Goal: Transaction & Acquisition: Purchase product/service

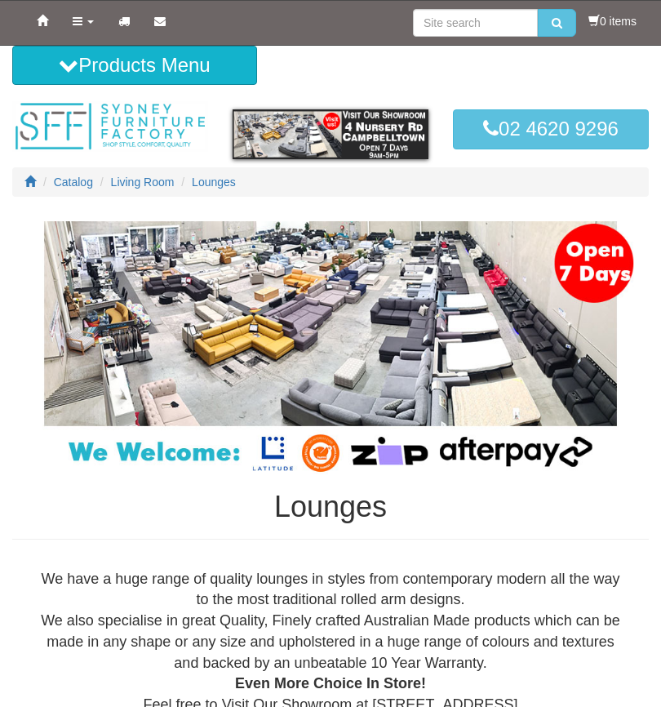
click at [56, 180] on span "Catalog" at bounding box center [73, 181] width 39 height 13
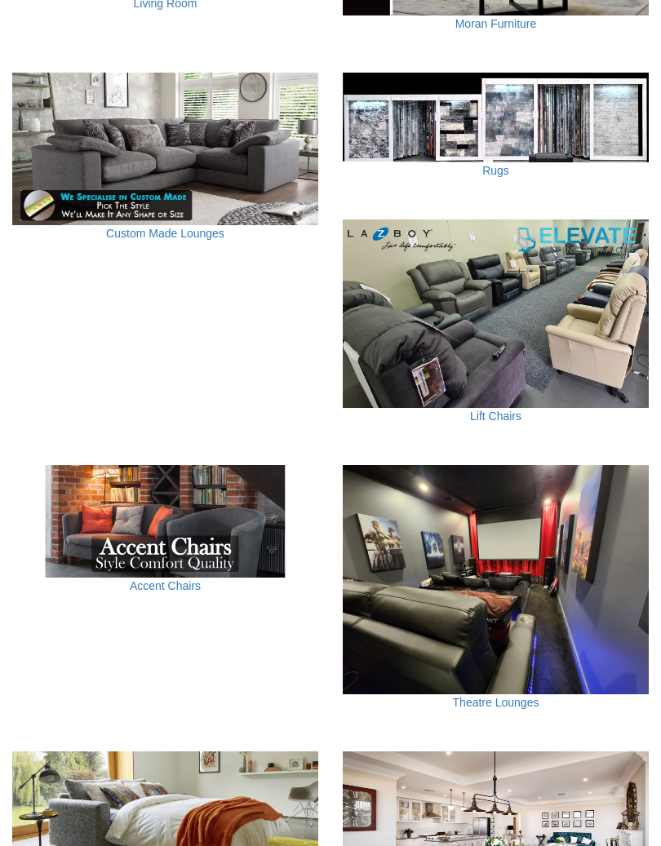
scroll to position [809, 0]
click at [500, 315] on img at bounding box center [496, 314] width 306 height 189
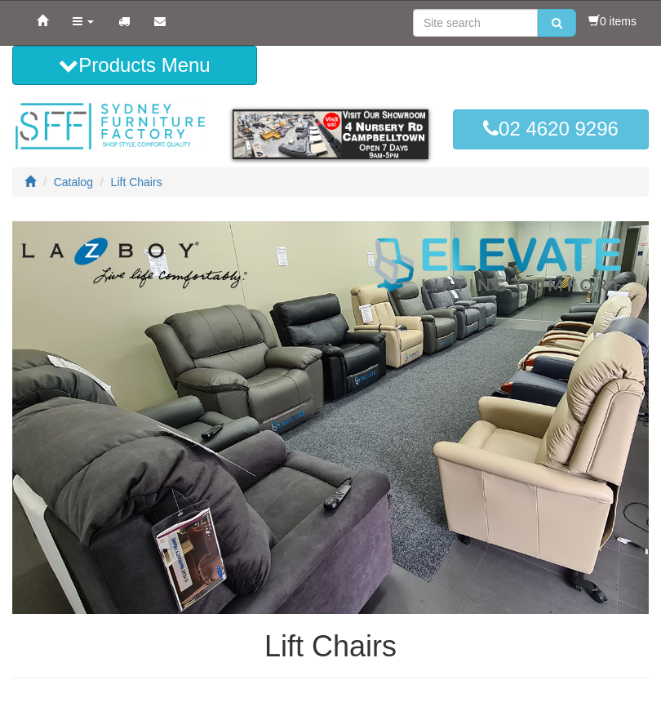
click at [64, 177] on span "Catalog" at bounding box center [73, 181] width 39 height 13
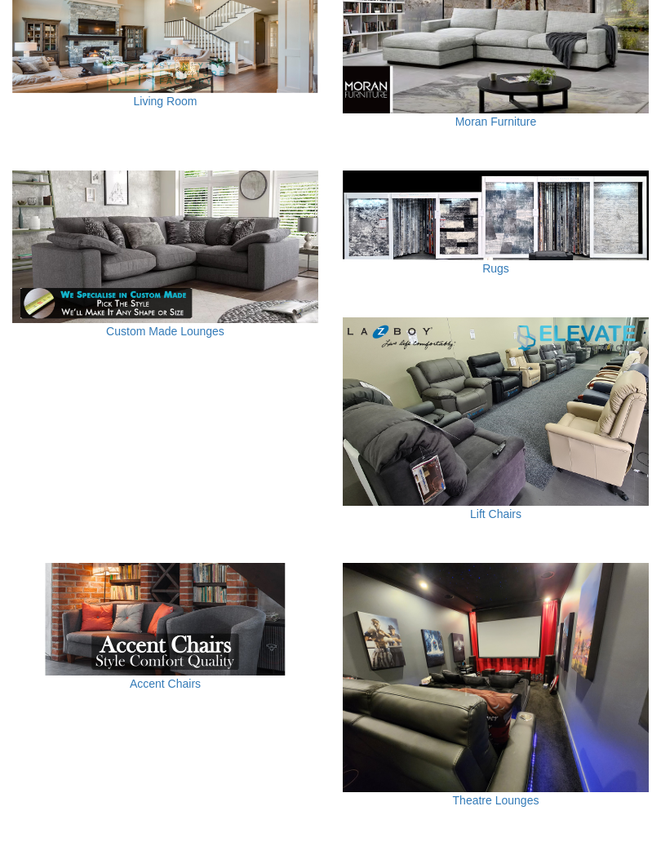
scroll to position [712, 0]
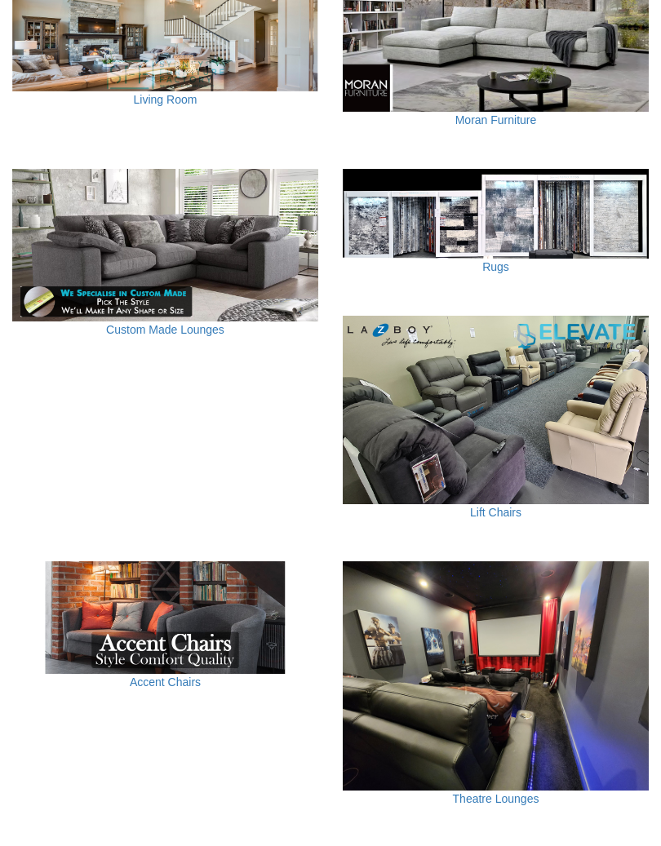
click at [170, 621] on img at bounding box center [165, 618] width 306 height 113
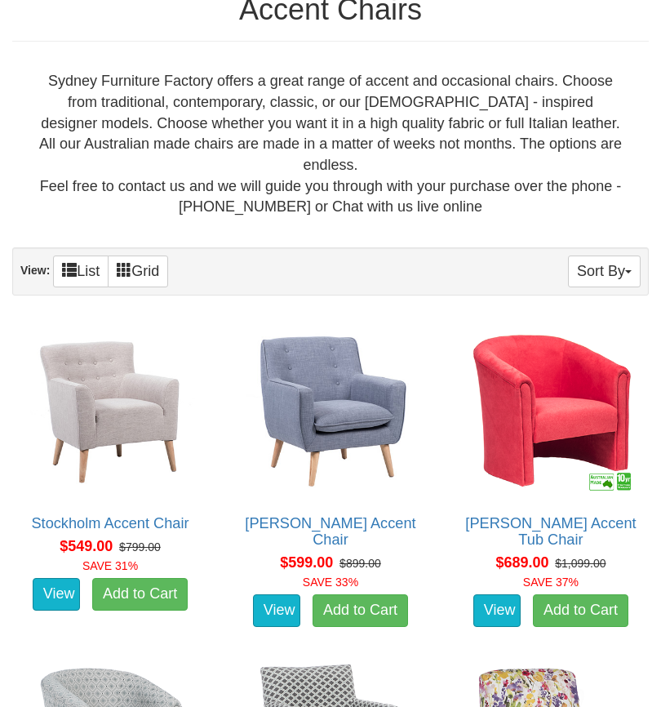
scroll to position [477, 0]
click at [563, 383] on img at bounding box center [551, 410] width 178 height 178
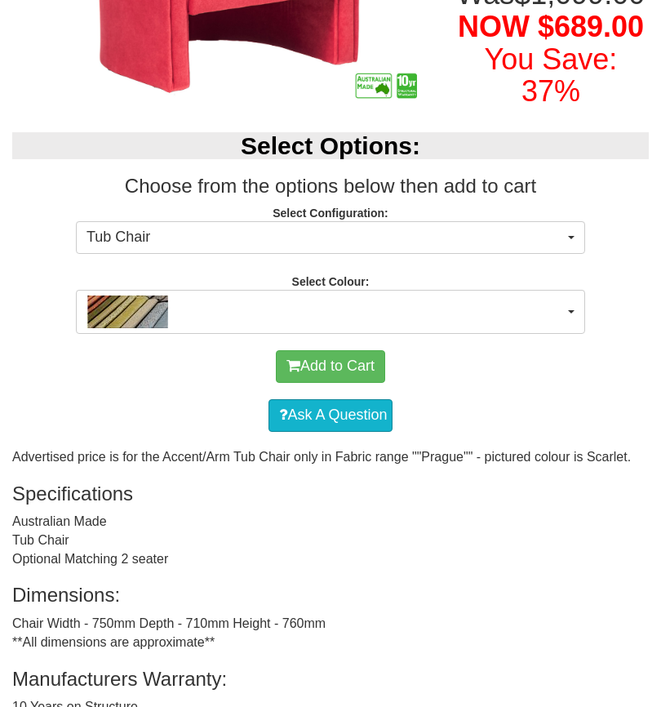
scroll to position [413, 0]
click at [576, 334] on button "button" at bounding box center [330, 312] width 509 height 44
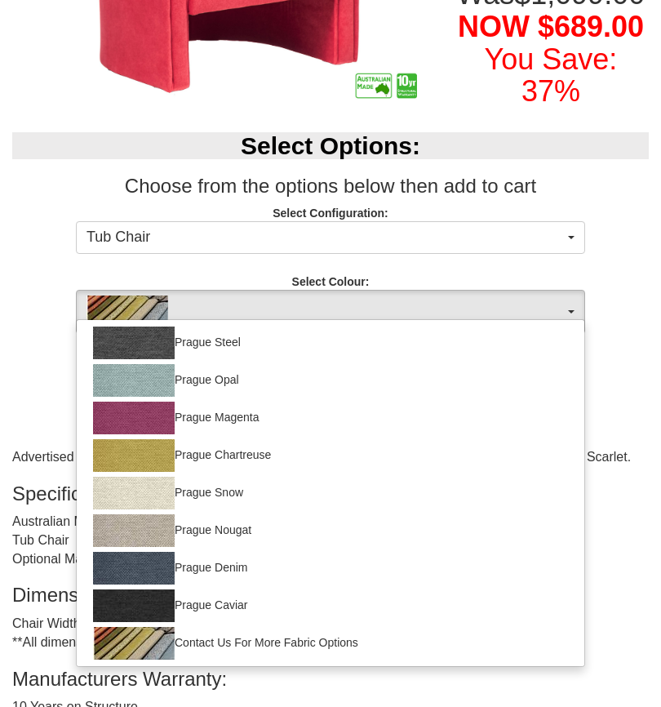
scroll to position [150, 0]
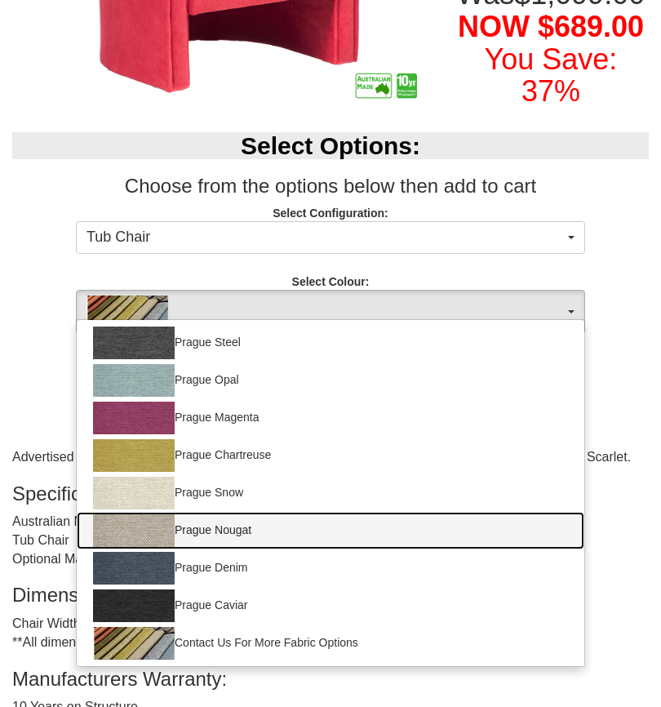
click at [140, 547] on img at bounding box center [134, 530] width 82 height 33
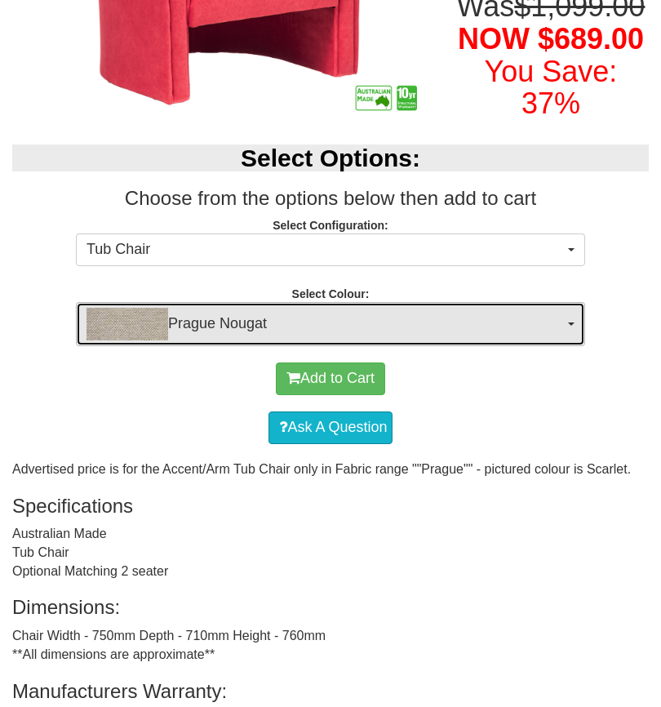
scroll to position [401, 0]
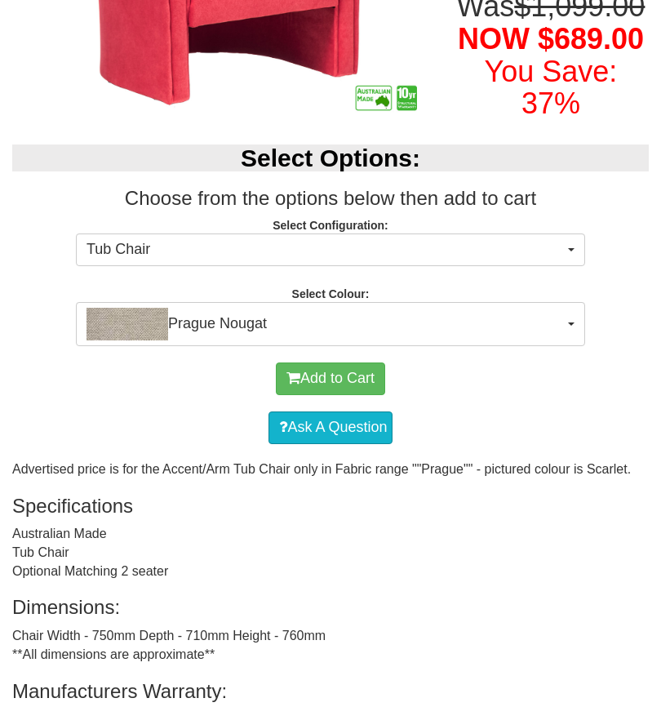
click at [575, 346] on button "Prague Nougat" at bounding box center [330, 324] width 509 height 44
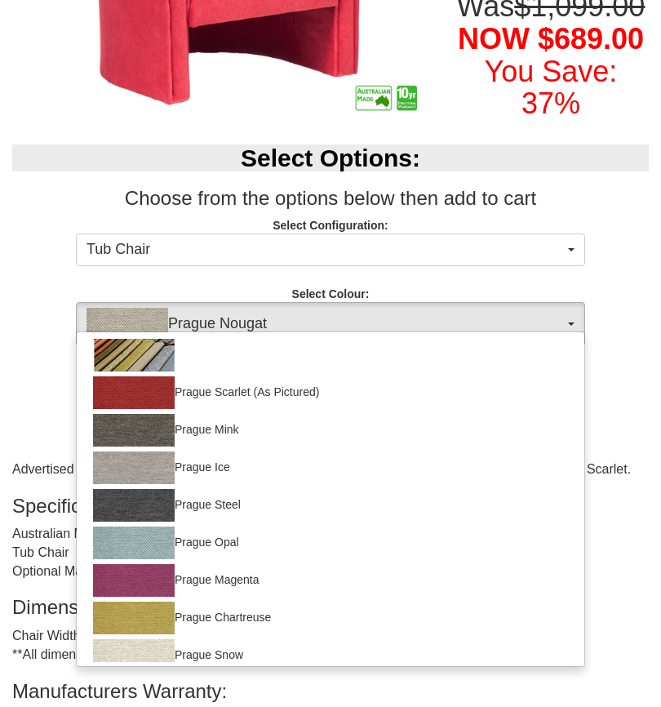
scroll to position [0, 0]
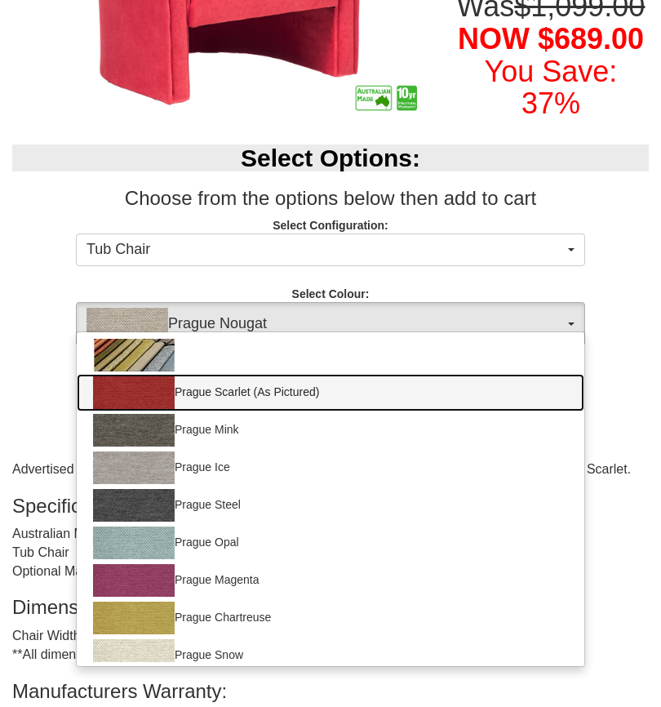
click at [136, 409] on img at bounding box center [134, 392] width 82 height 33
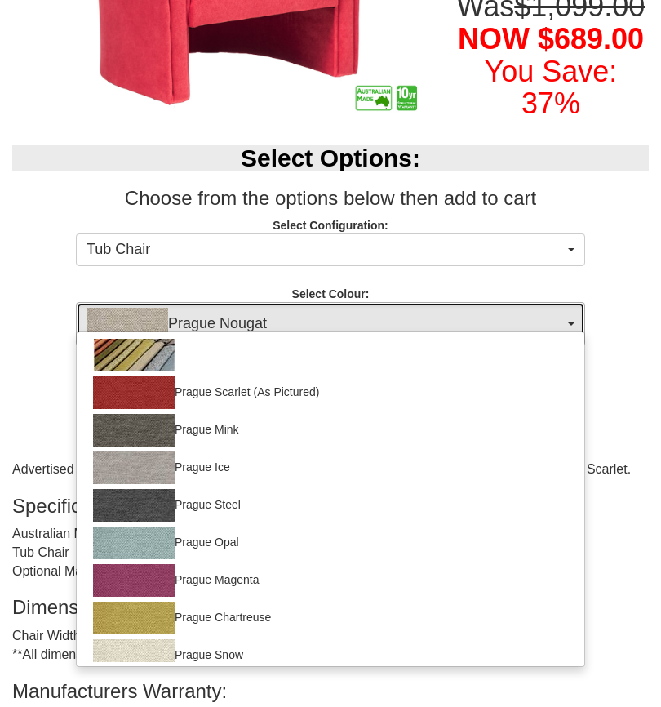
select select "1131"
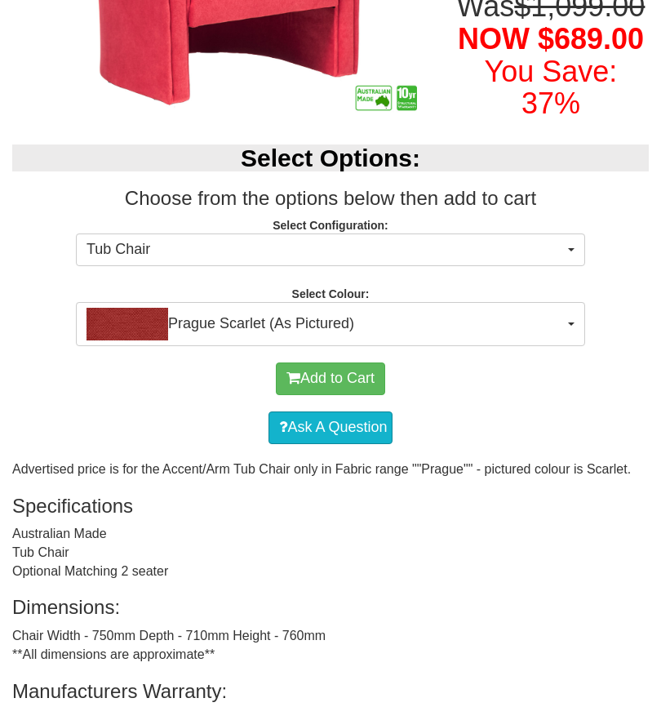
click at [577, 346] on button "Prague Scarlet (As Pictured)" at bounding box center [330, 324] width 509 height 44
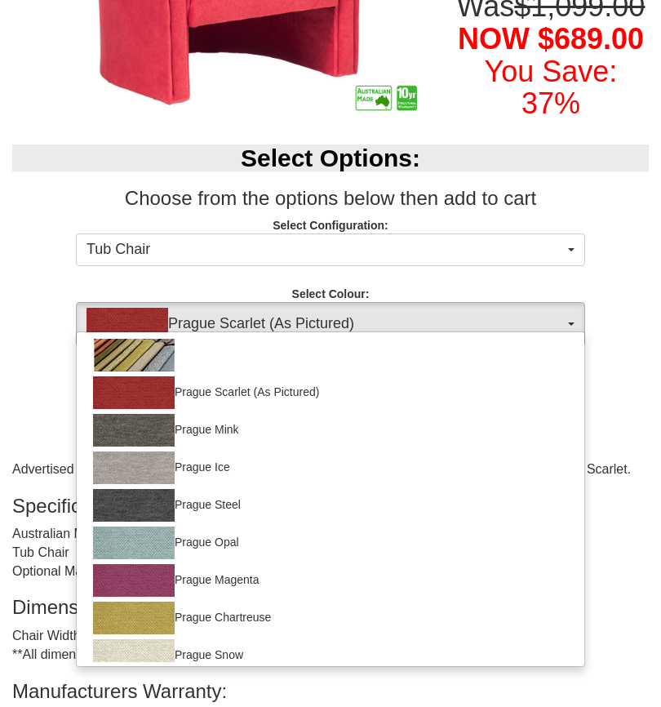
click at [567, 359] on div at bounding box center [330, 353] width 661 height 707
